Goal: Task Accomplishment & Management: Manage account settings

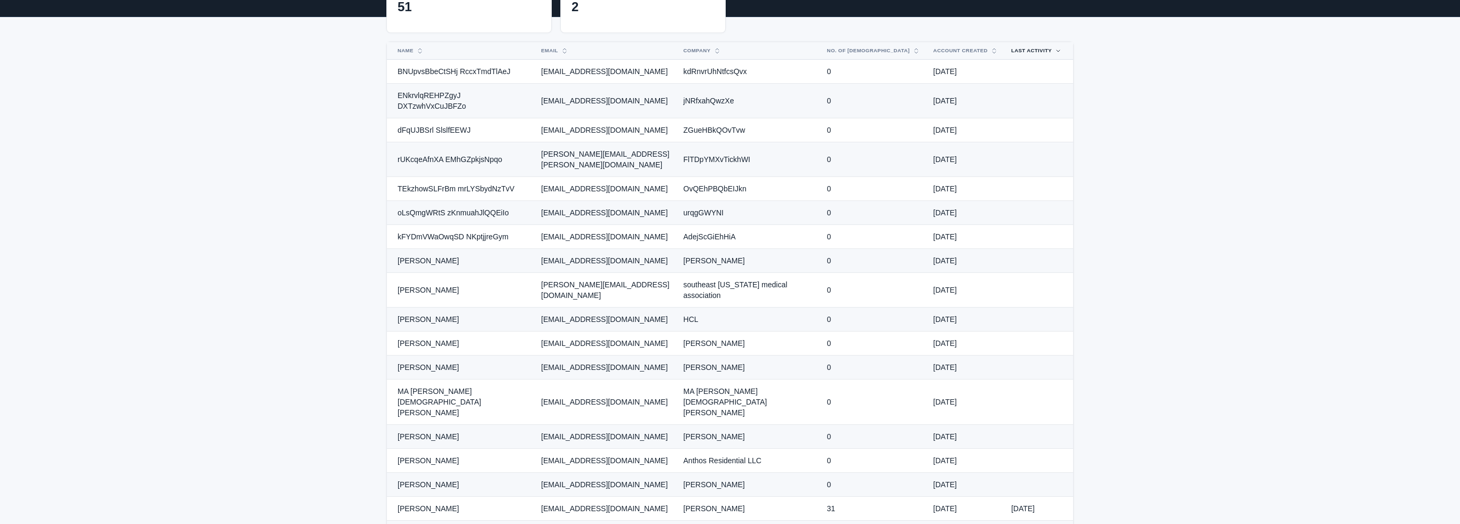
scroll to position [160, 0]
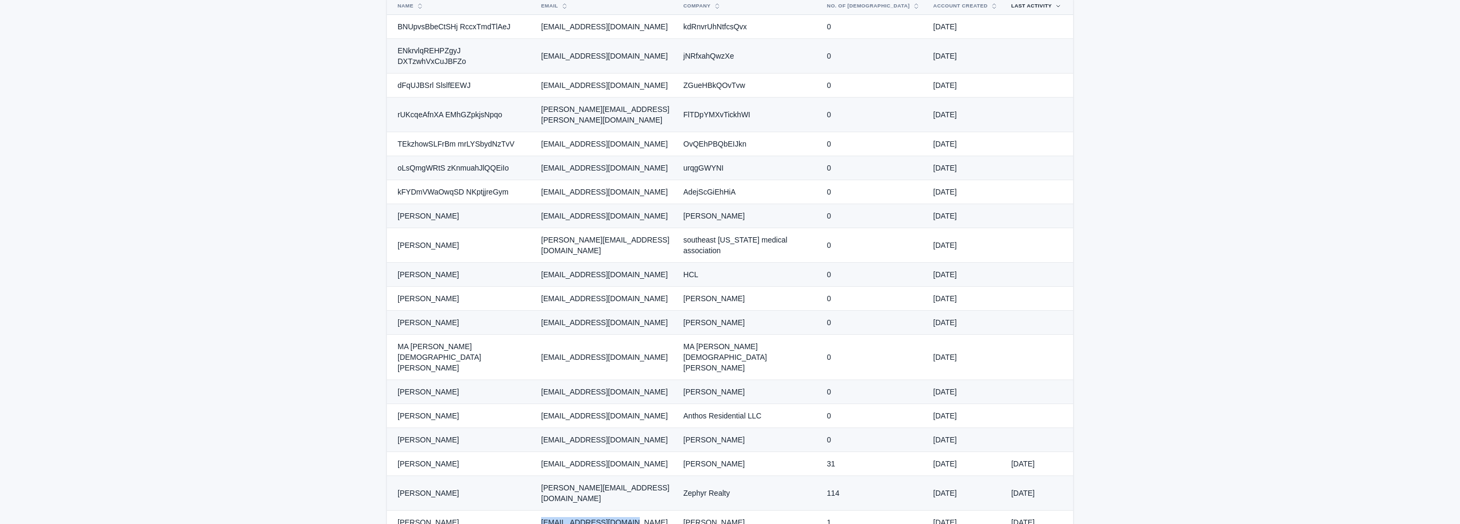
drag, startPoint x: 540, startPoint y: 436, endPoint x: 637, endPoint y: 436, distance: 96.0
click at [637, 511] on td "[EMAIL_ADDRESS][DOMAIN_NAME]" at bounding box center [606, 523] width 142 height 24
click at [677, 511] on td "[EMAIL_ADDRESS][DOMAIN_NAME]" at bounding box center [606, 523] width 142 height 24
drag, startPoint x: 704, startPoint y: 436, endPoint x: 761, endPoint y: 437, distance: 57.1
click at [757, 511] on td "[PERSON_NAME]" at bounding box center [749, 523] width 144 height 24
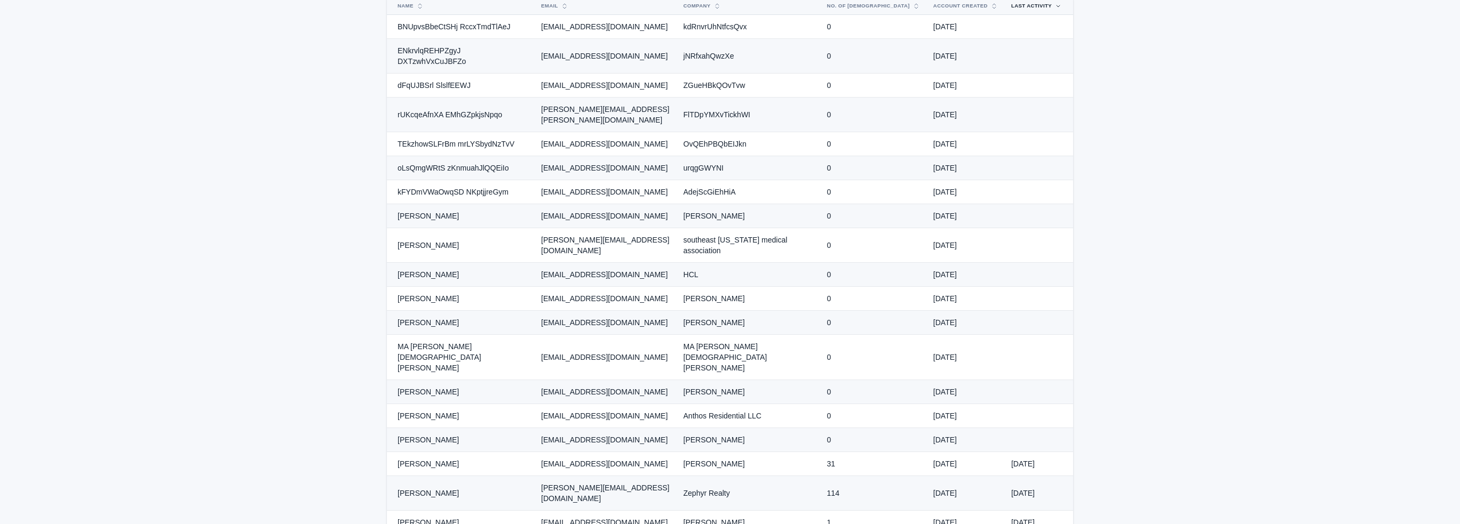
click at [857, 511] on td "1" at bounding box center [874, 523] width 106 height 24
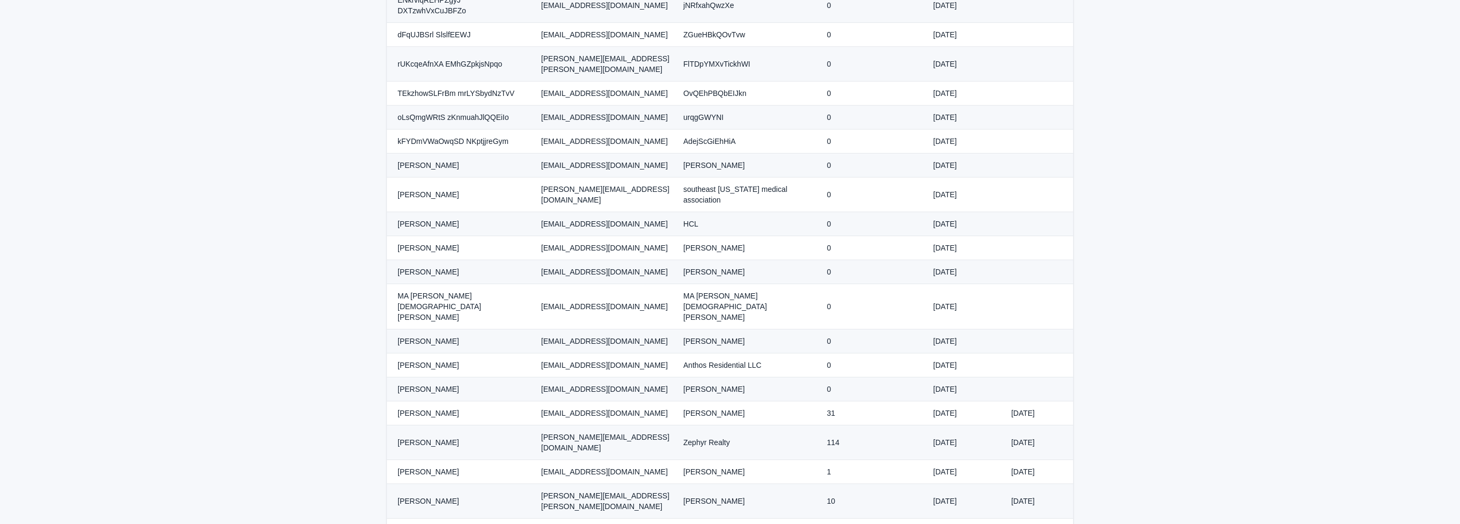
scroll to position [213, 0]
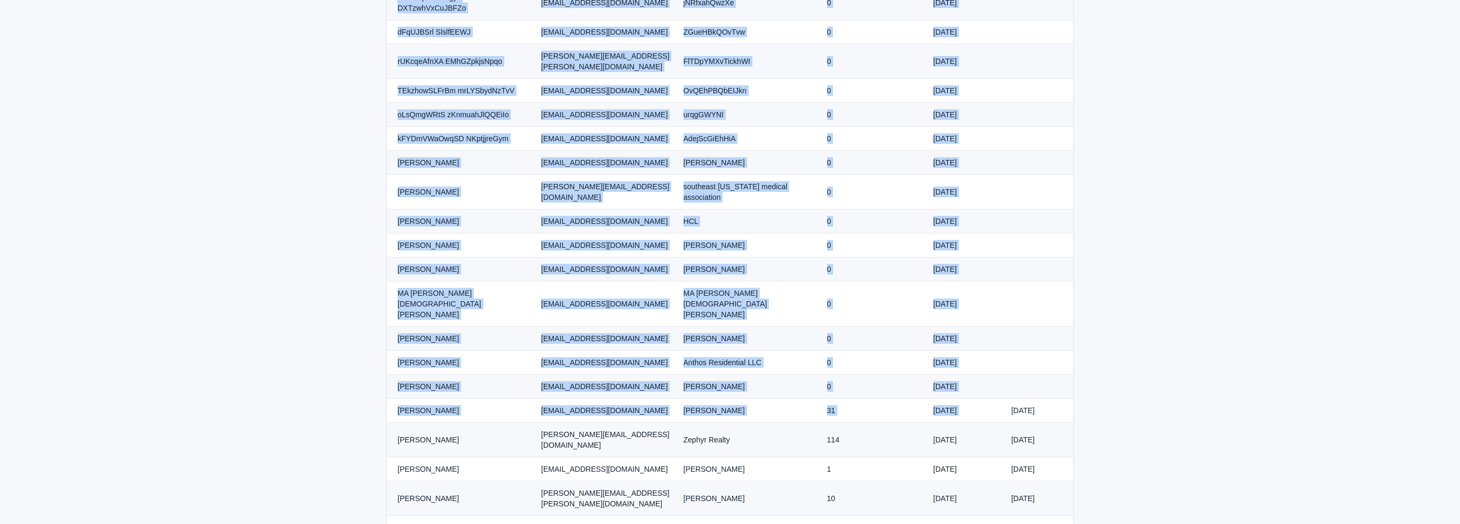
drag, startPoint x: 1010, startPoint y: 335, endPoint x: 1073, endPoint y: 335, distance: 63.5
click at [1072, 399] on td "[DATE]" at bounding box center [1039, 411] width 68 height 24
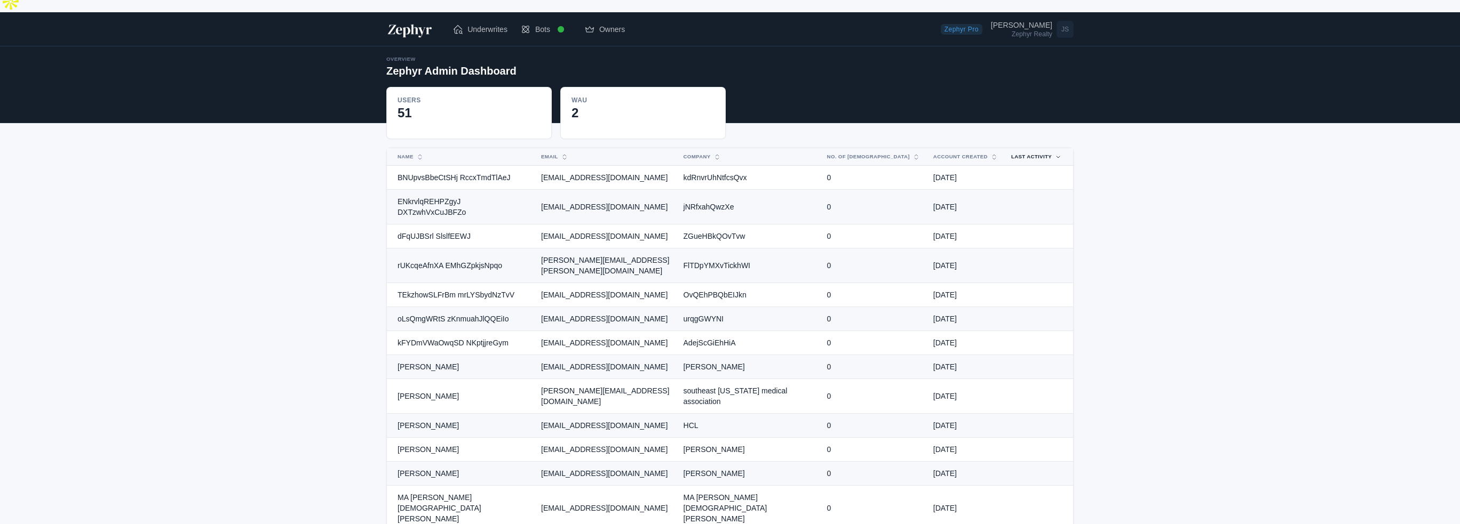
scroll to position [0, 0]
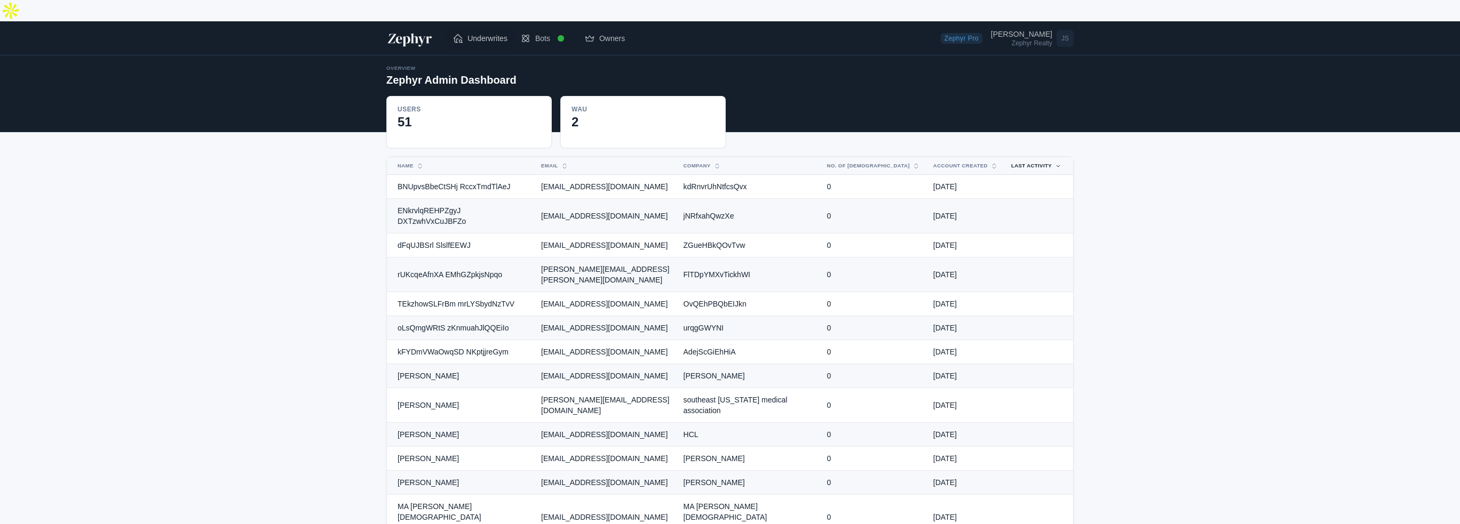
click at [474, 33] on span "Underwrites" at bounding box center [487, 38] width 40 height 11
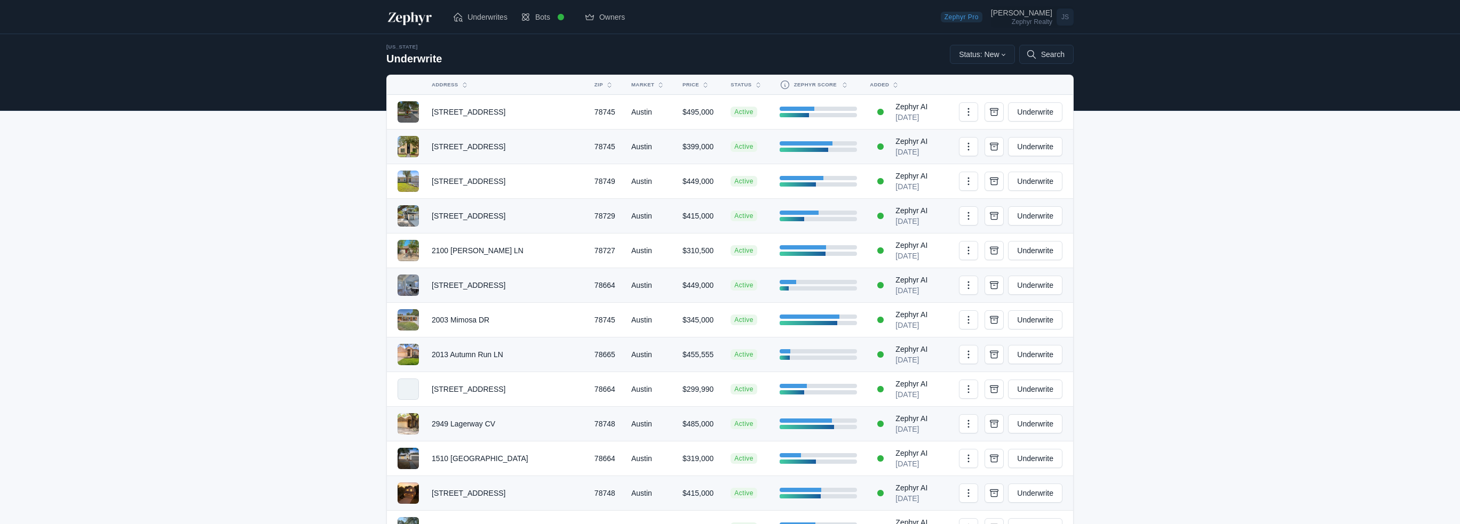
click at [1041, 13] on div "[PERSON_NAME]" at bounding box center [1021, 12] width 61 height 7
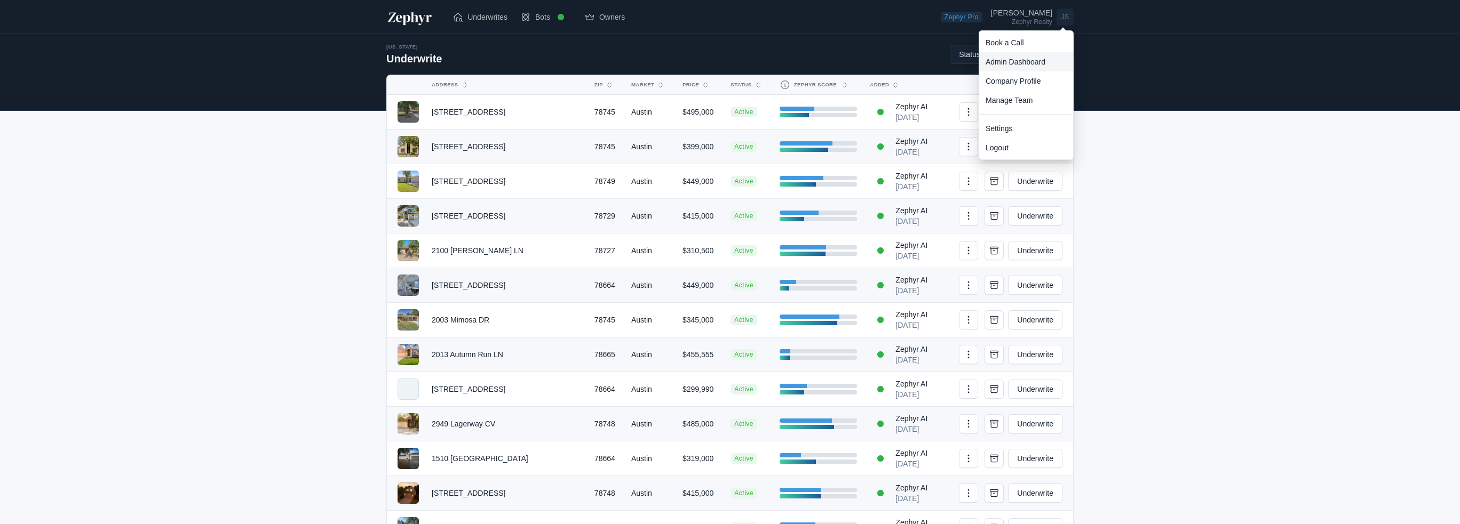
click at [1014, 65] on link "Admin Dashboard" at bounding box center [1026, 61] width 94 height 19
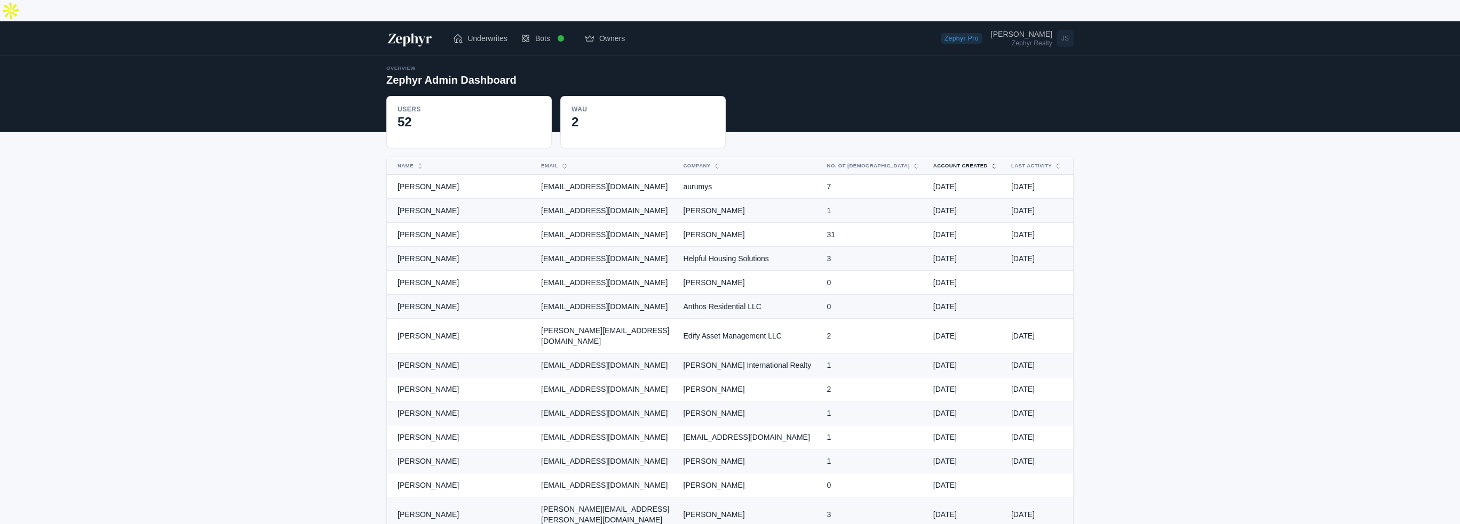
click at [967, 157] on button "Account Created" at bounding box center [959, 165] width 65 height 17
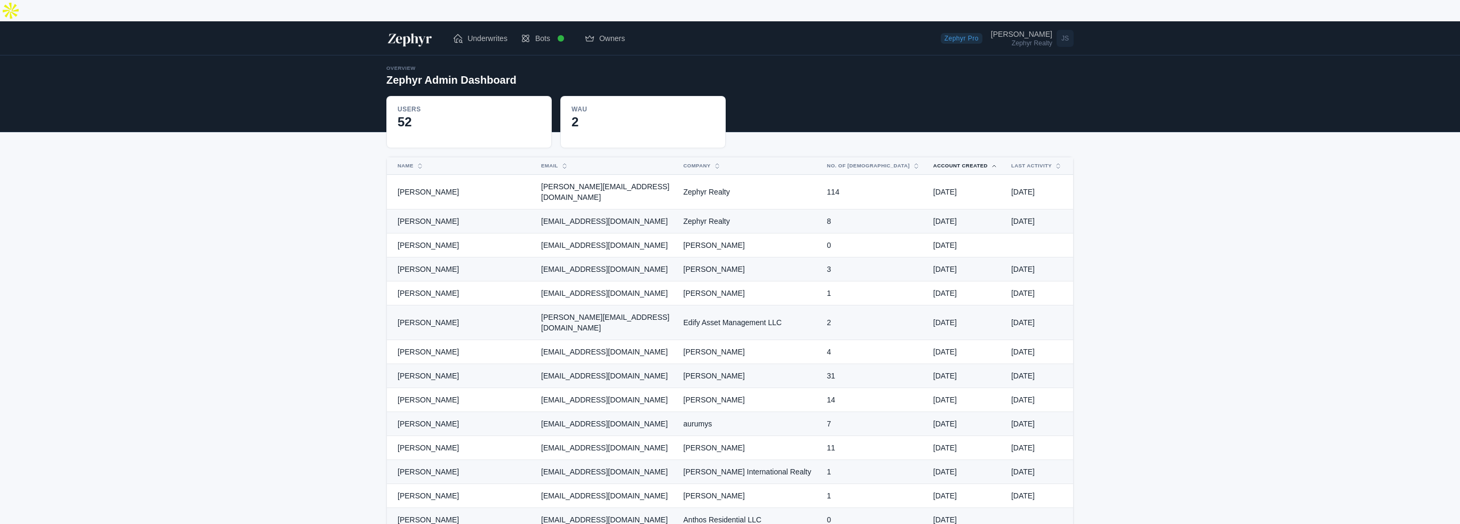
click at [967, 157] on button "Account Created" at bounding box center [959, 165] width 65 height 17
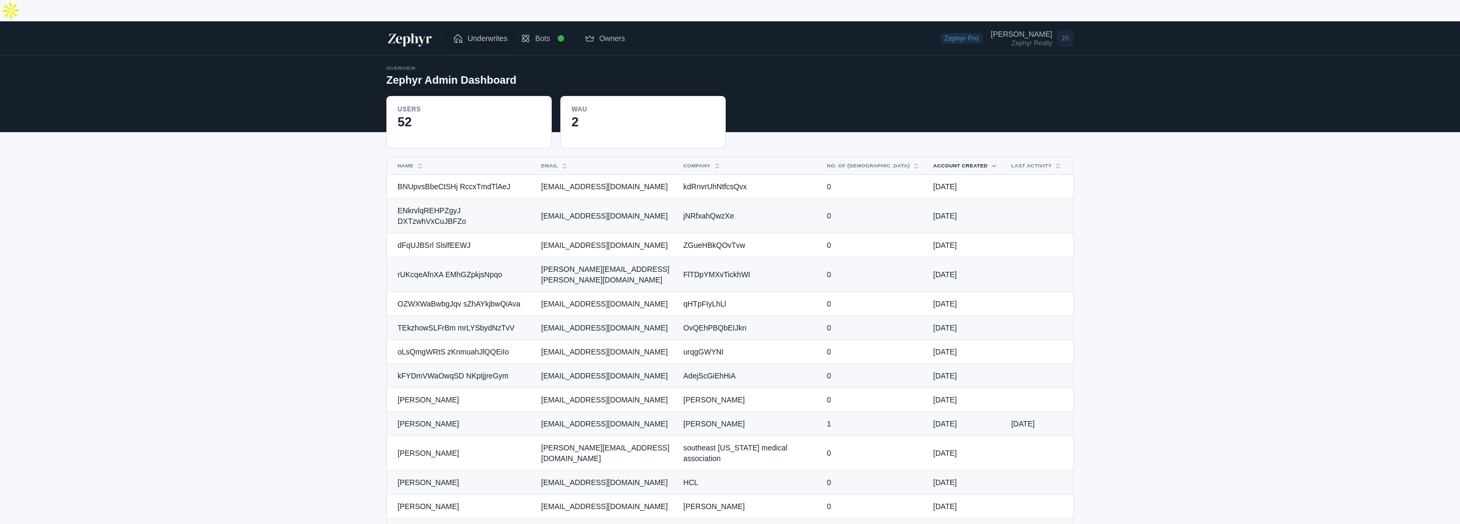
click at [485, 33] on span "Underwrites" at bounding box center [487, 38] width 40 height 11
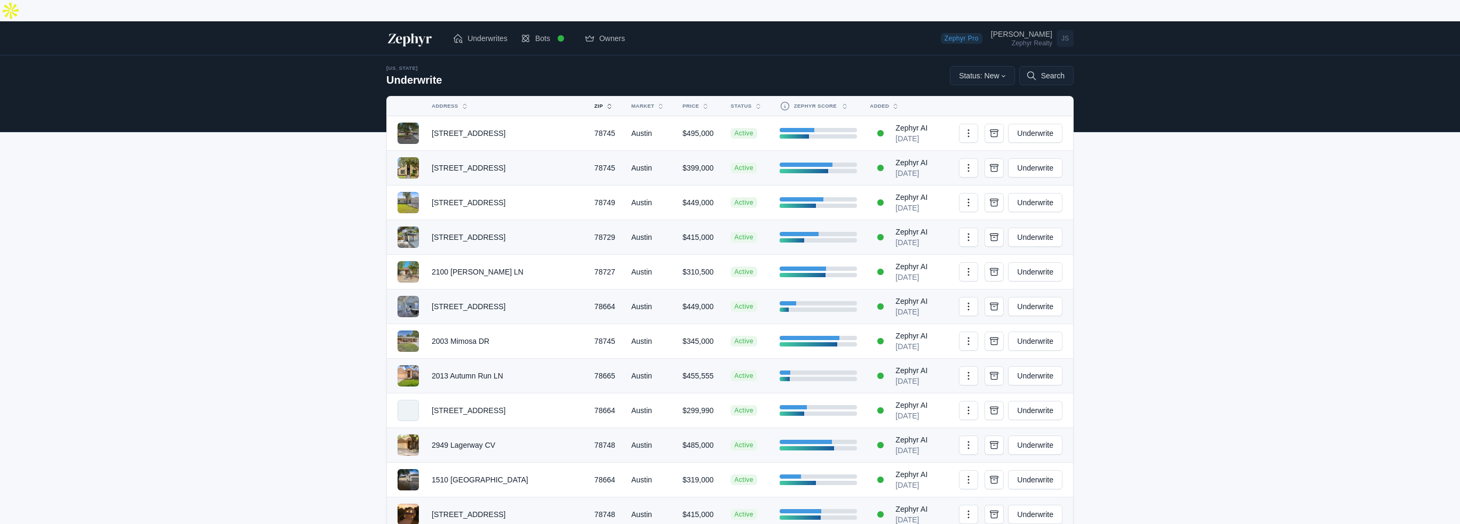
click at [588, 98] on button "Zip" at bounding box center [600, 106] width 24 height 17
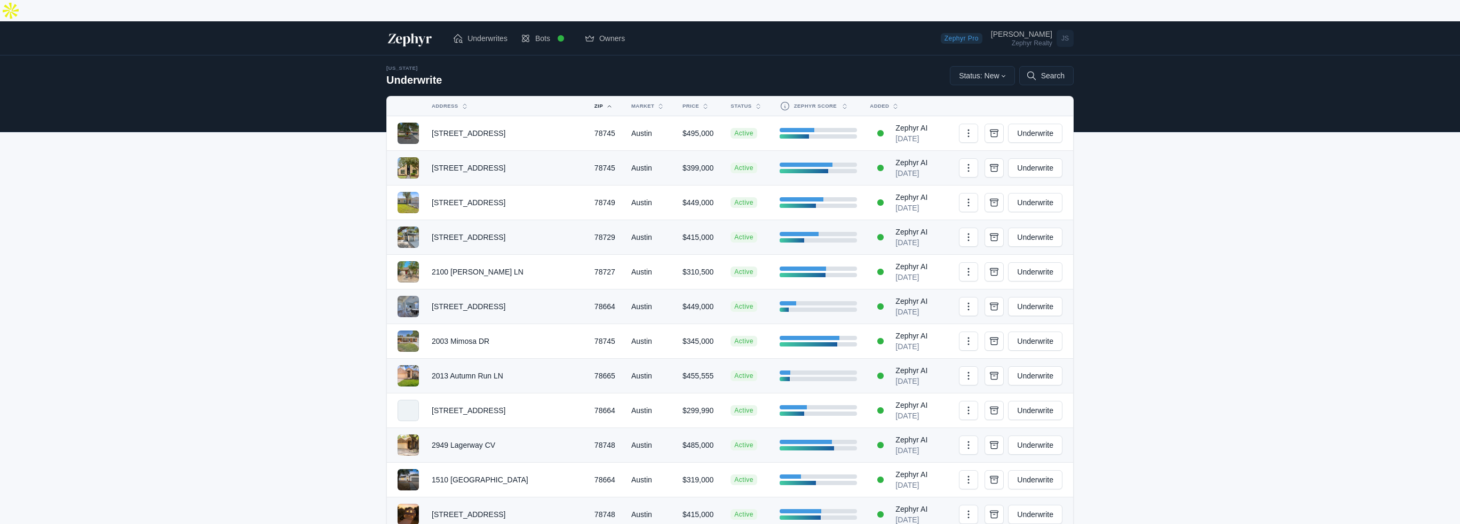
click at [588, 98] on button "Zip" at bounding box center [600, 106] width 24 height 17
click at [625, 98] on button "Market" at bounding box center [644, 106] width 38 height 17
click at [676, 98] on button "Price" at bounding box center [693, 106] width 35 height 17
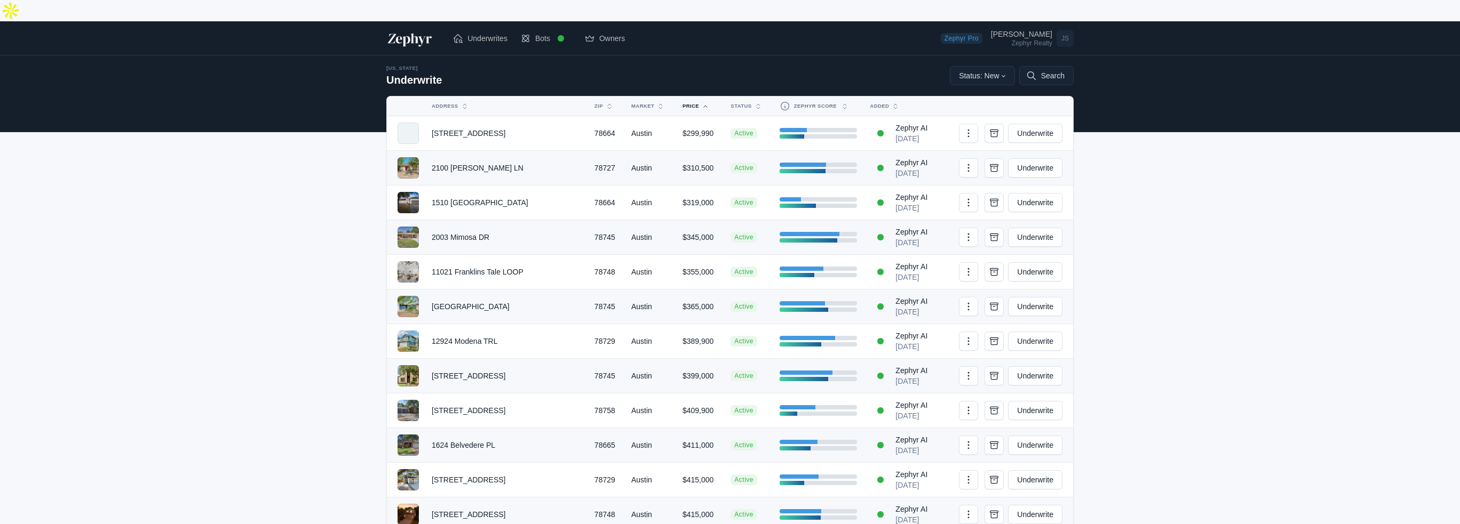
click at [676, 98] on button "Price" at bounding box center [693, 106] width 35 height 17
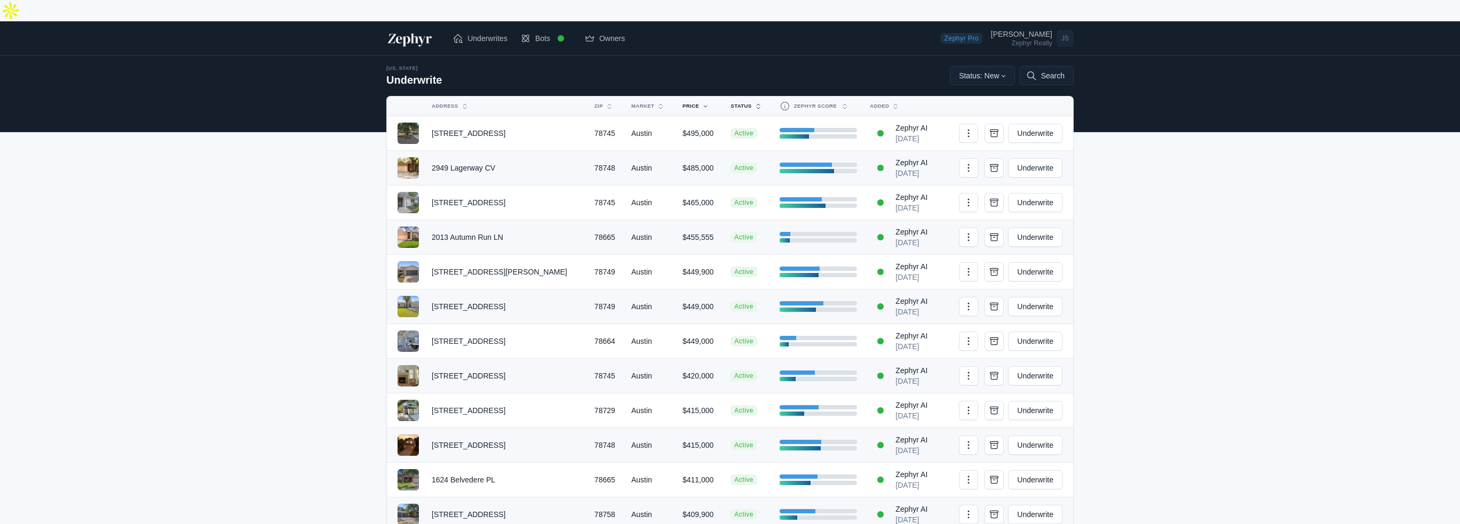
click at [724, 98] on button "Status" at bounding box center [742, 106] width 36 height 17
click at [806, 97] on button "Zephyr Score" at bounding box center [812, 106] width 78 height 19
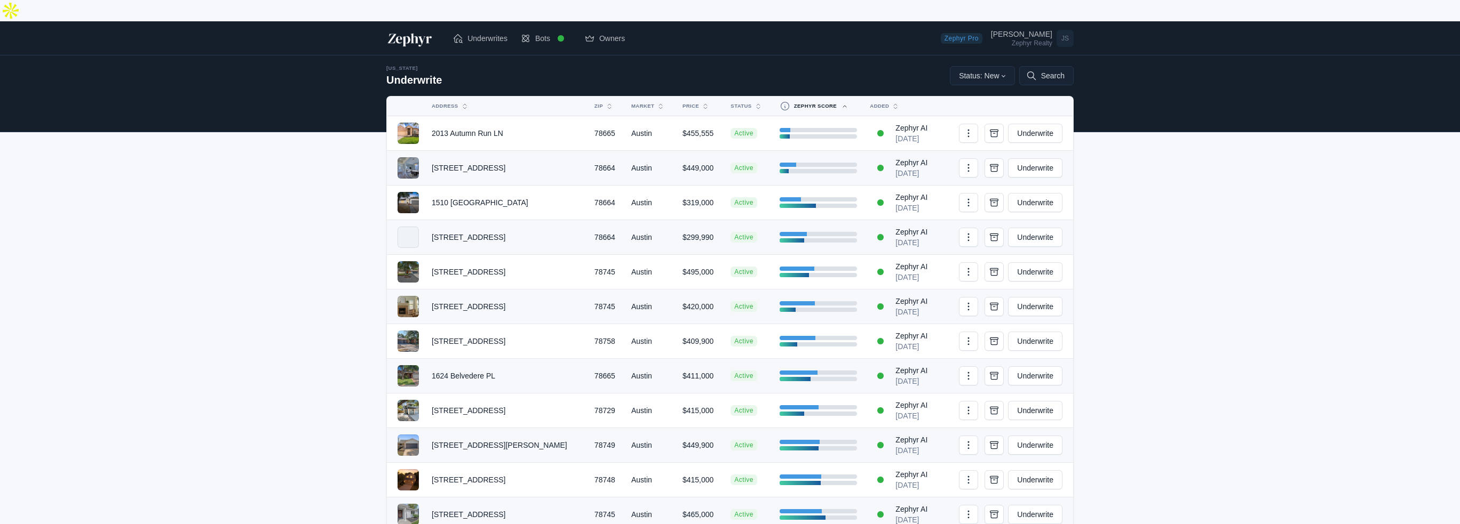
click at [806, 97] on button "Zephyr Score" at bounding box center [812, 106] width 78 height 19
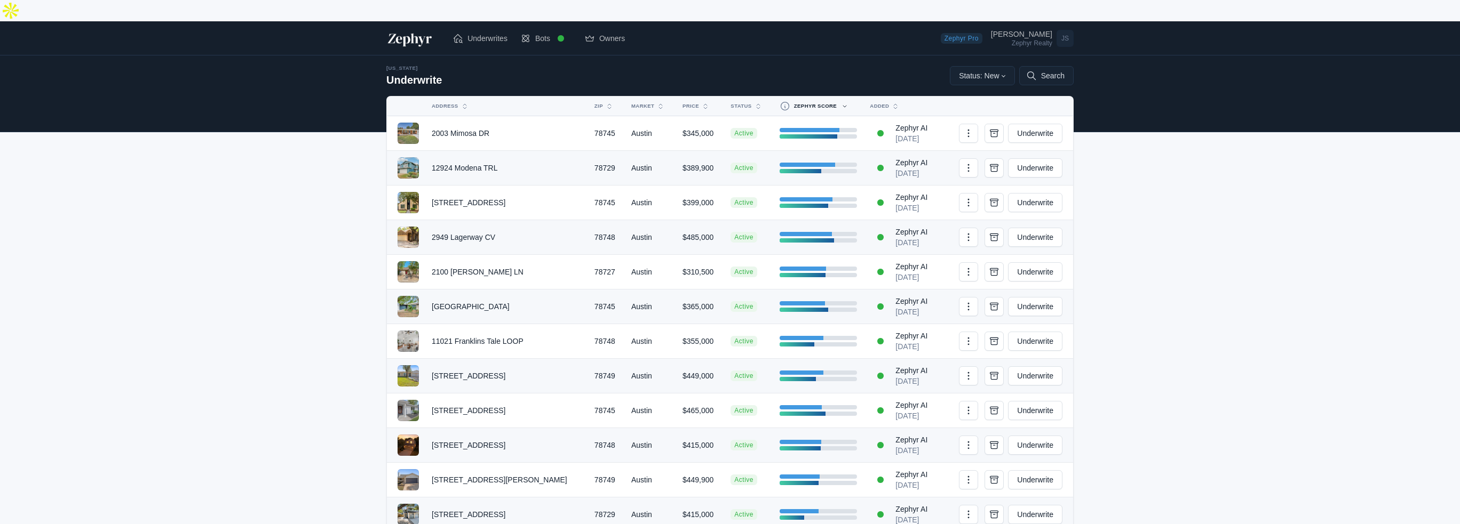
click at [805, 97] on button "Zephyr Score" at bounding box center [812, 106] width 78 height 19
click at [610, 33] on span "Owners" at bounding box center [612, 38] width 26 height 11
click at [1029, 30] on div "[PERSON_NAME]" at bounding box center [1021, 33] width 61 height 7
click at [1008, 74] on link "Admin Dashboard" at bounding box center [1026, 83] width 94 height 19
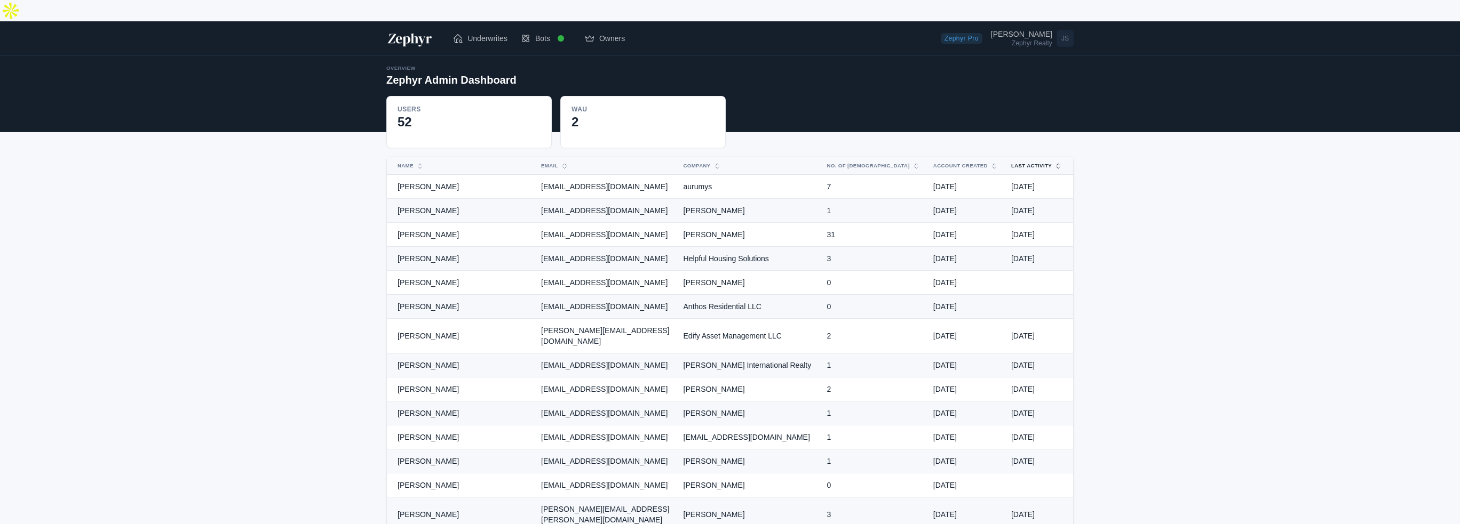
click at [1038, 157] on button "Last Activity" at bounding box center [1030, 165] width 51 height 17
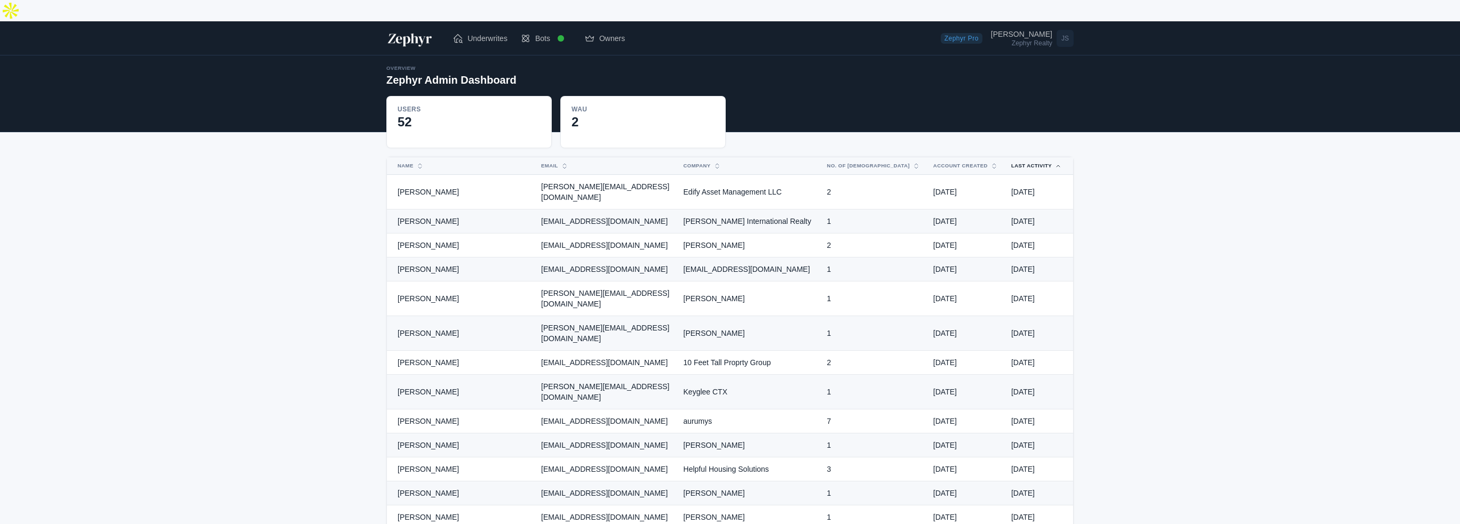
click at [1042, 157] on button "Last Activity" at bounding box center [1030, 165] width 51 height 17
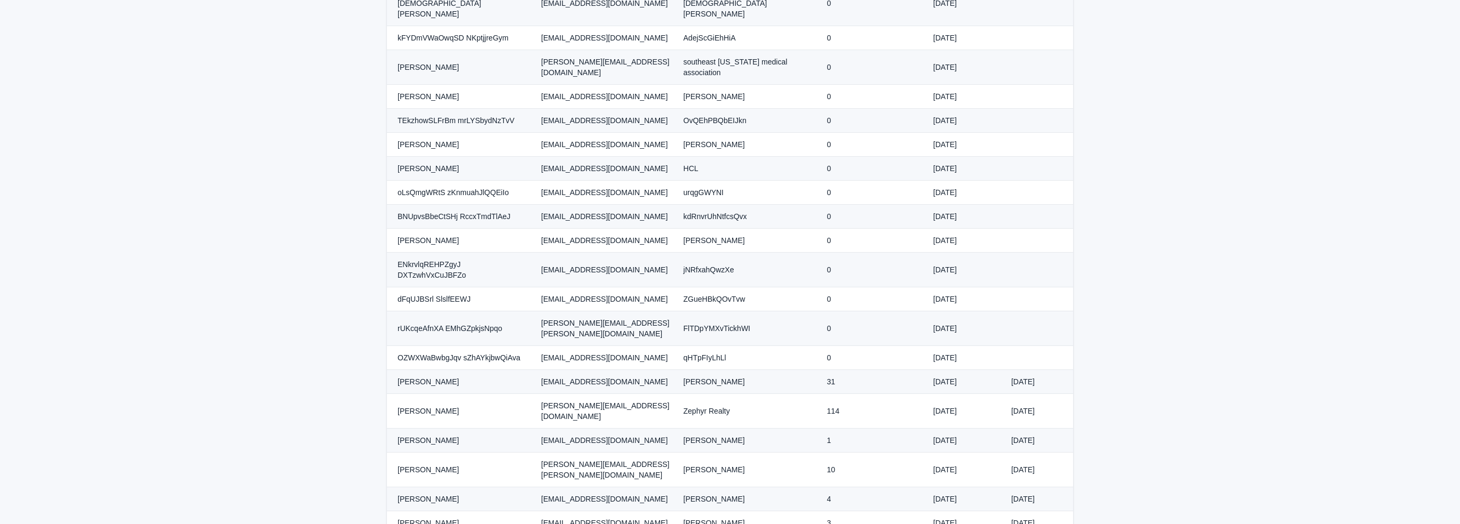
scroll to position [267, 0]
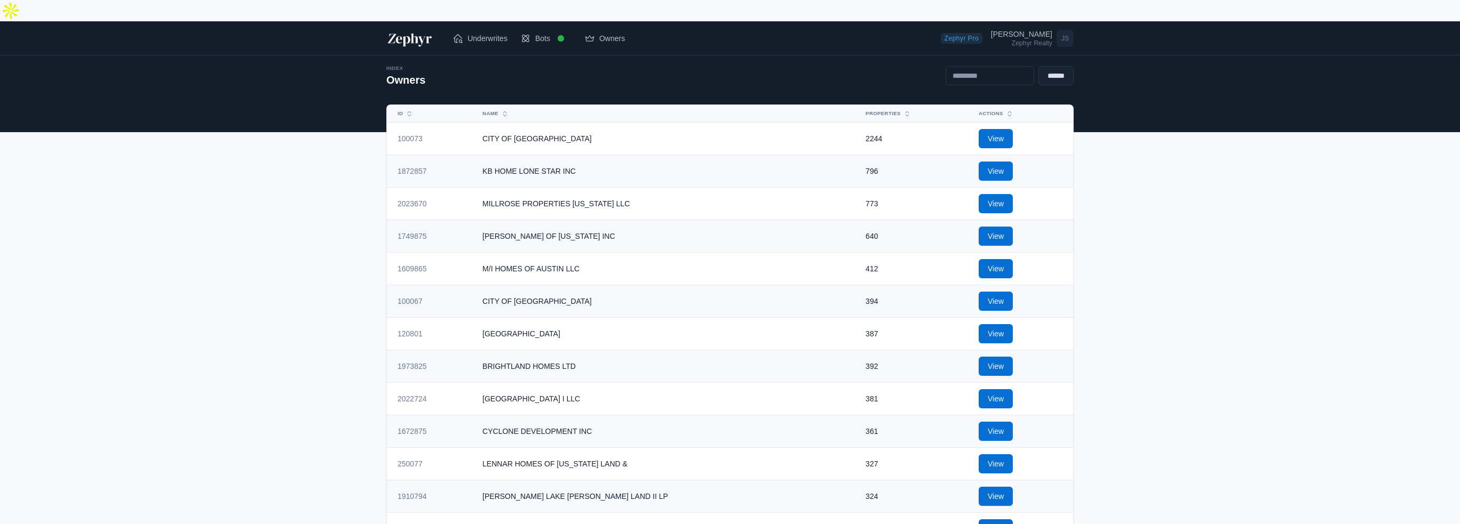
click at [1036, 40] on div "Zephyr Realty" at bounding box center [1021, 43] width 61 height 6
click at [1023, 74] on link "Admin Dashboard" at bounding box center [1026, 83] width 94 height 19
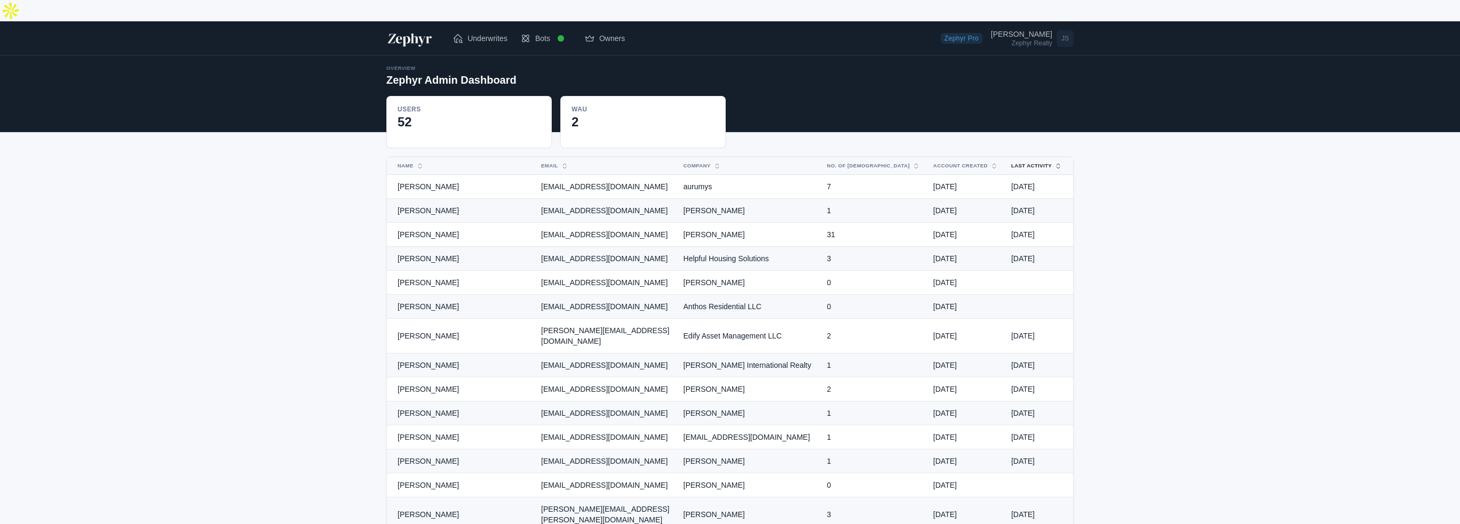
click at [1050, 157] on button "Last Activity" at bounding box center [1030, 165] width 51 height 17
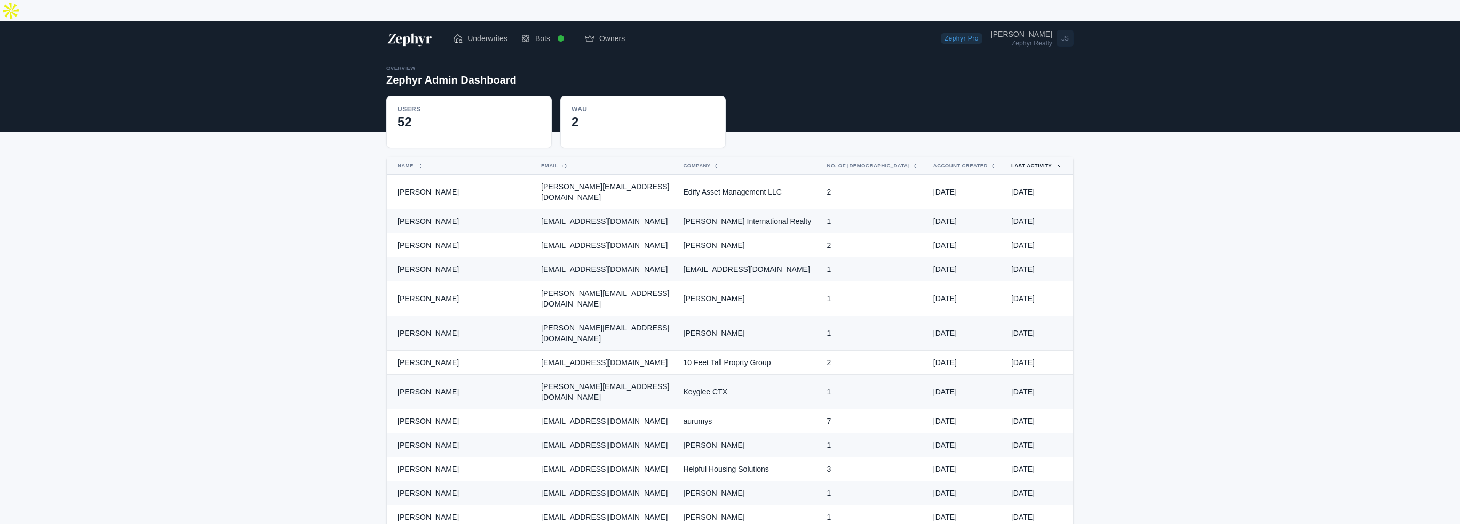
click at [1050, 157] on button "Last Activity" at bounding box center [1030, 165] width 51 height 17
